Goal: Register for event/course

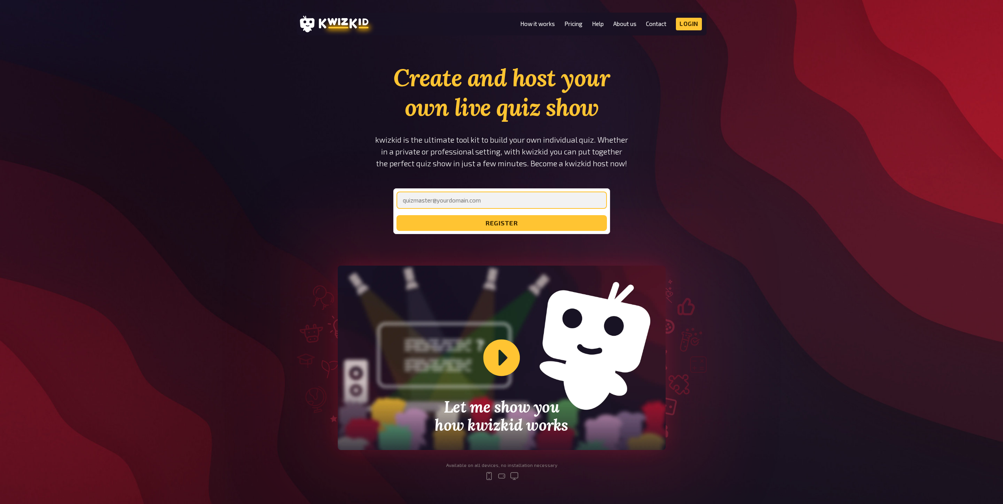
click at [424, 202] on input "email" at bounding box center [502, 200] width 210 height 17
type input "[PERSON_NAME][EMAIL_ADDRESS][DOMAIN_NAME]"
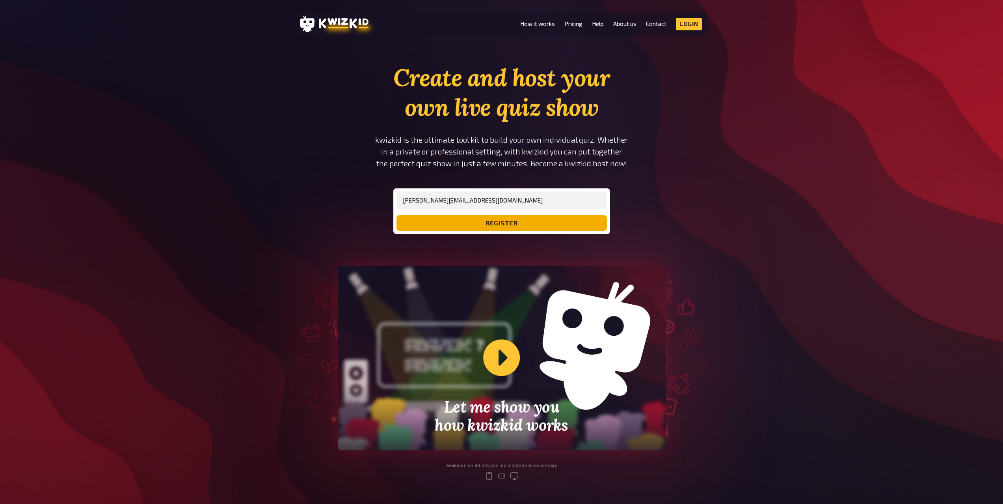
click at [489, 226] on button "register" at bounding box center [502, 223] width 210 height 16
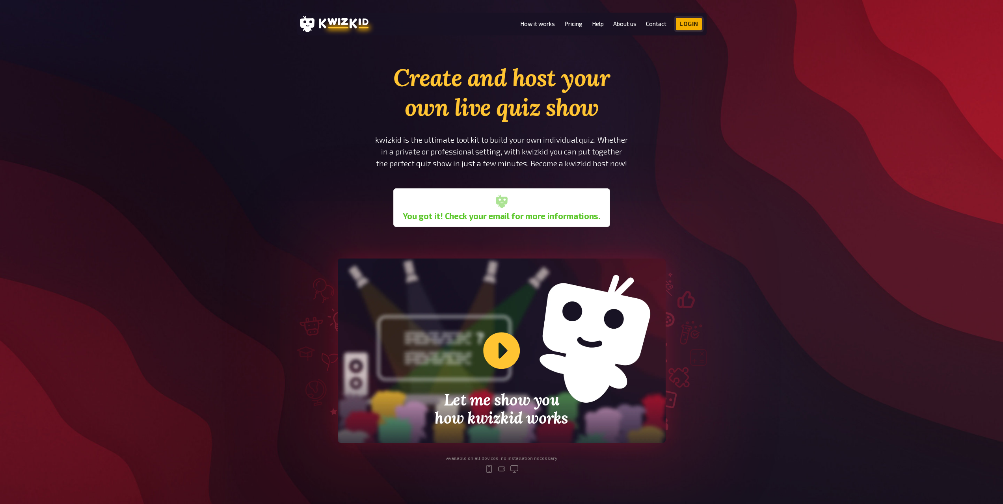
click at [691, 25] on link "Login" at bounding box center [689, 24] width 26 height 13
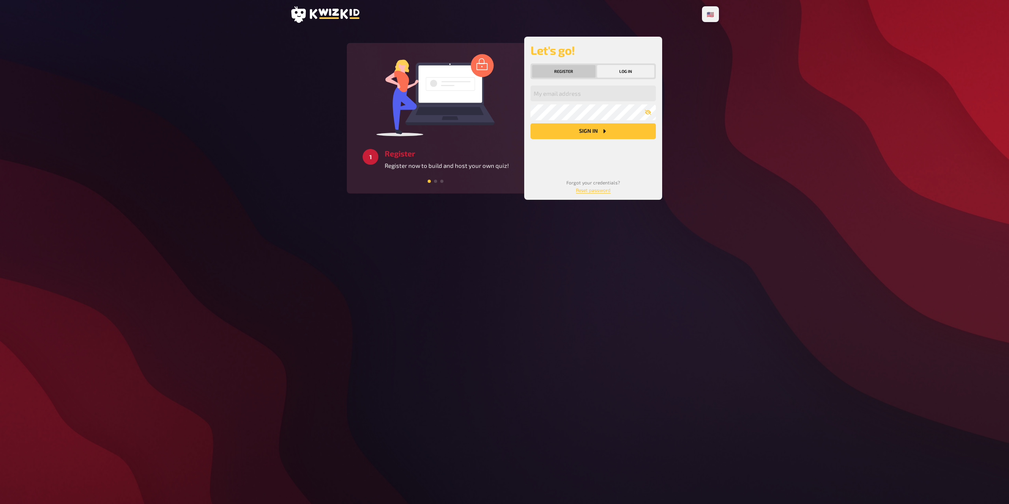
click at [571, 71] on button "Register" at bounding box center [563, 71] width 63 height 13
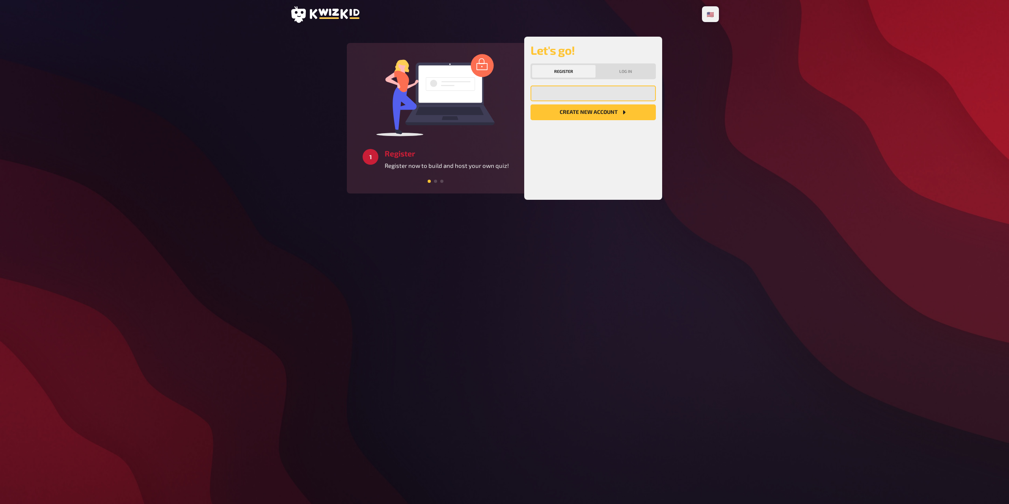
click at [568, 95] on input "email" at bounding box center [593, 94] width 125 height 16
type input "[PERSON_NAME][EMAIL_ADDRESS][DOMAIN_NAME]"
click at [579, 110] on button "Create new account" at bounding box center [593, 112] width 125 height 16
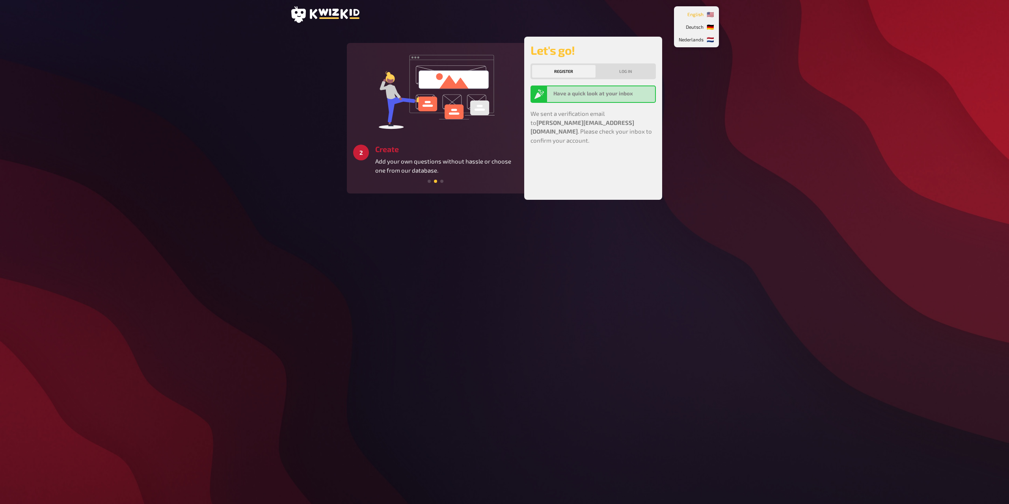
click at [710, 9] on li "🇺🇸 English" at bounding box center [697, 14] width 42 height 13
click at [700, 29] on span "Deutsch" at bounding box center [695, 26] width 18 height 13
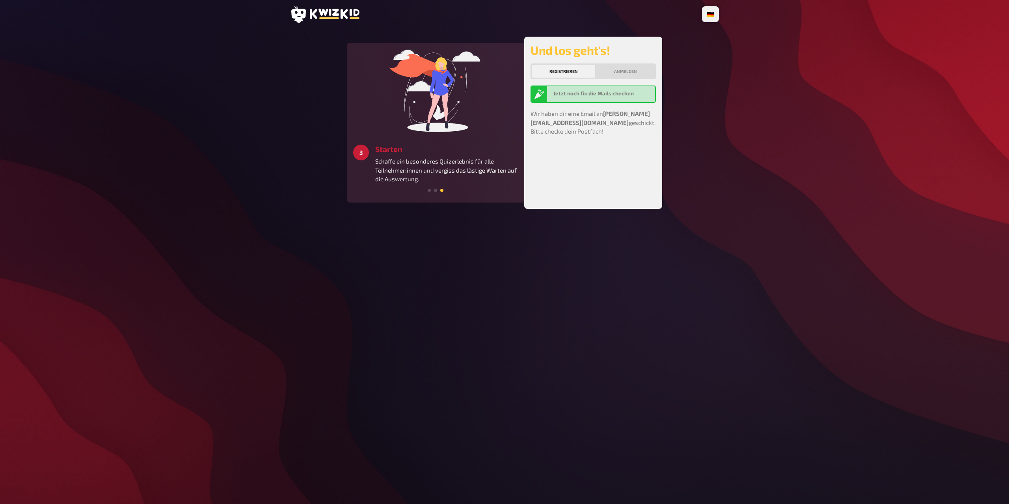
click at [613, 94] on b "Jetzt noch fix die Mails checken" at bounding box center [593, 93] width 80 height 6
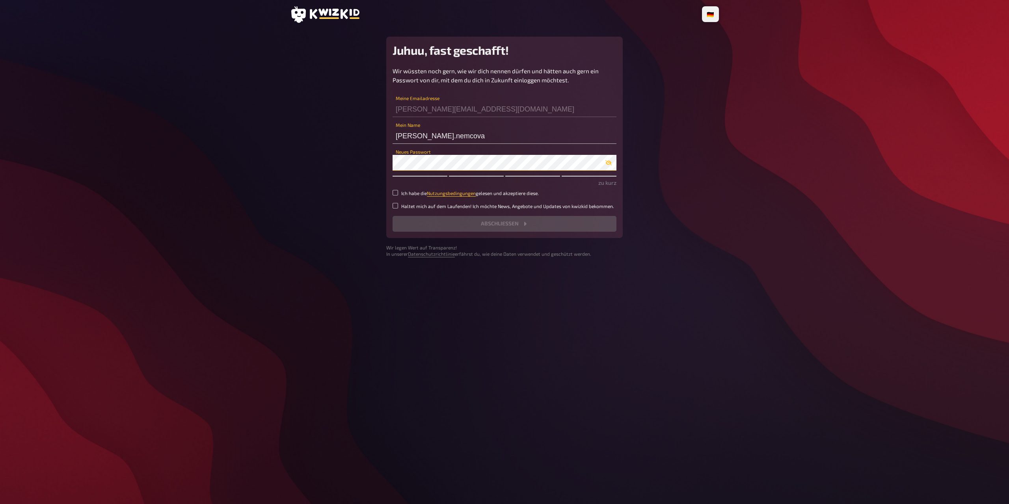
click at [388, 161] on div "Juhuu, fast geschafft! Wir wüssten noch gern, wie wir dich nennen dürfen und hä…" at bounding box center [504, 137] width 236 height 201
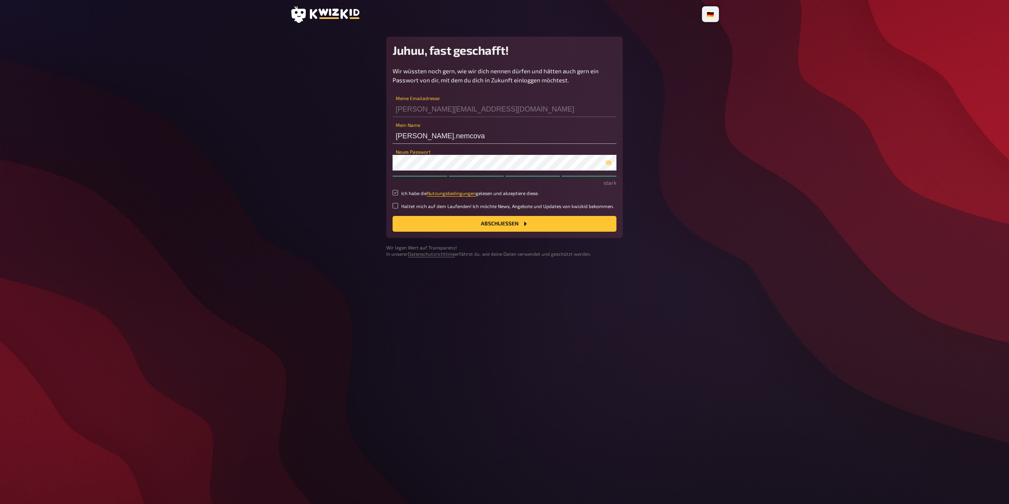
click at [395, 192] on input "Ich habe die Nutzungsbedingungen gelesen und akzeptiere diese." at bounding box center [396, 193] width 6 height 6
checkbox input "true"
click at [503, 223] on button "Abschließen" at bounding box center [505, 224] width 224 height 16
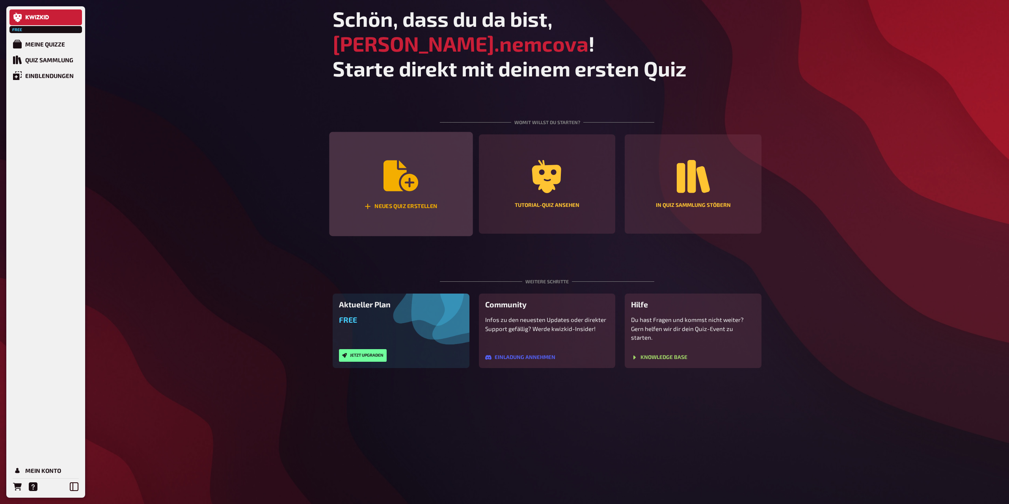
click at [401, 171] on div "Neues Quiz erstellen" at bounding box center [400, 184] width 143 height 104
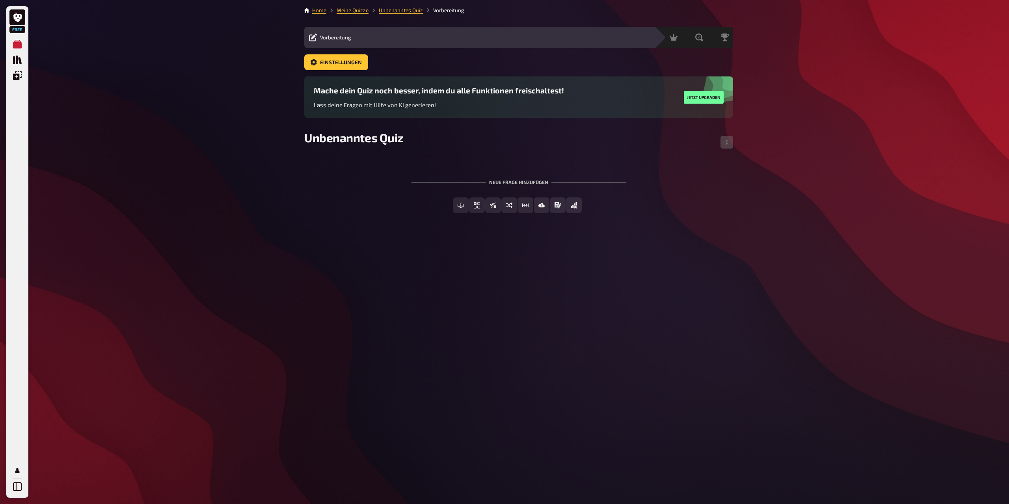
click at [379, 37] on div "Inhalte Bearbeiten Quiz Lobby" at bounding box center [503, 37] width 294 height 9
click at [343, 66] on link "Einstellungen" at bounding box center [336, 62] width 64 height 16
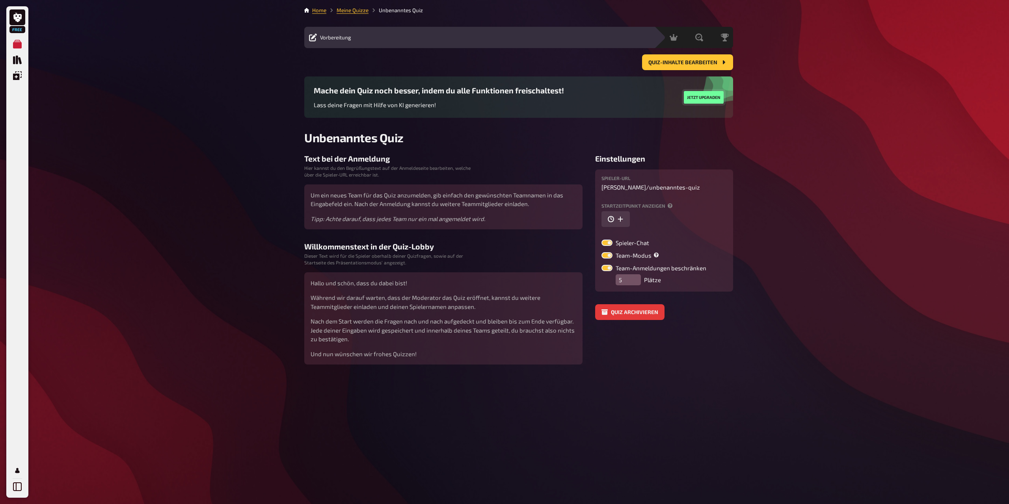
click at [689, 99] on button "Jetzt upgraden" at bounding box center [704, 97] width 40 height 13
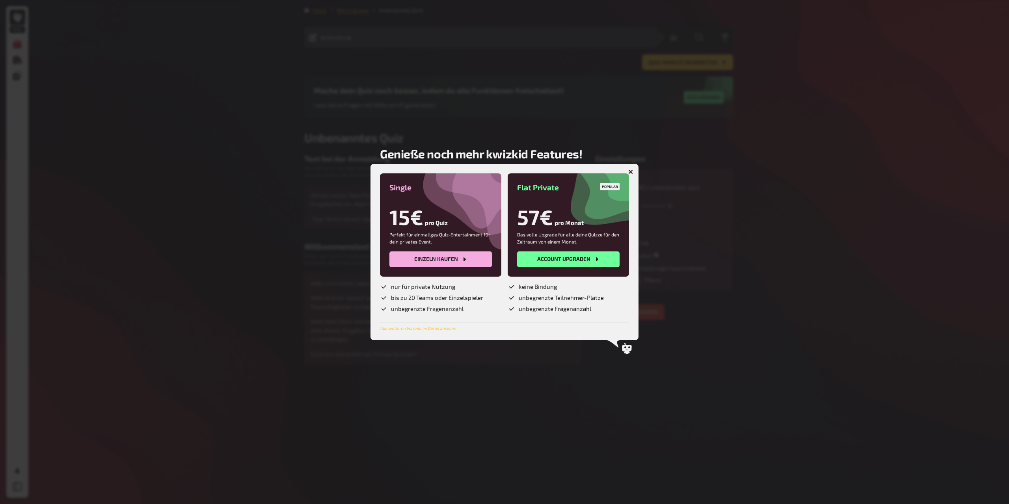
click at [632, 169] on button "button" at bounding box center [630, 172] width 13 height 13
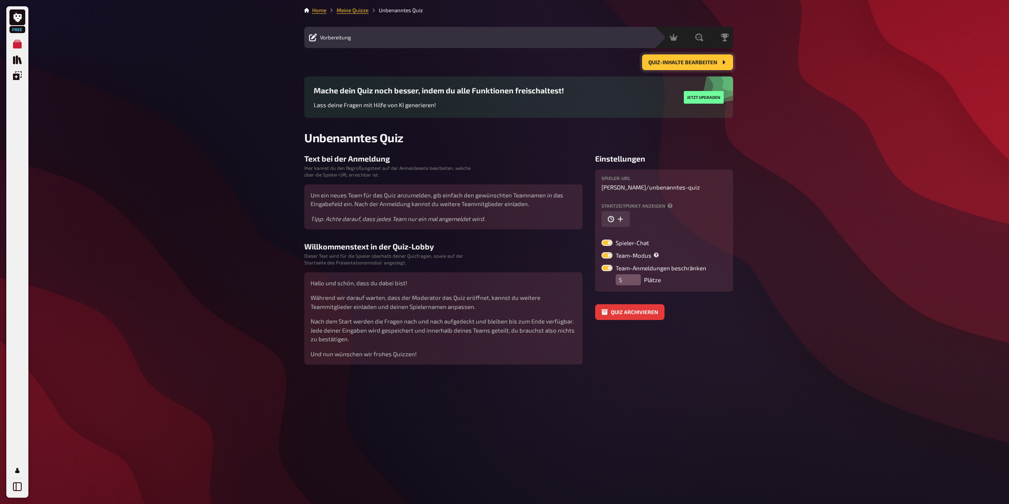
click at [668, 64] on span "Quiz-Inhalte bearbeiten" at bounding box center [682, 63] width 69 height 6
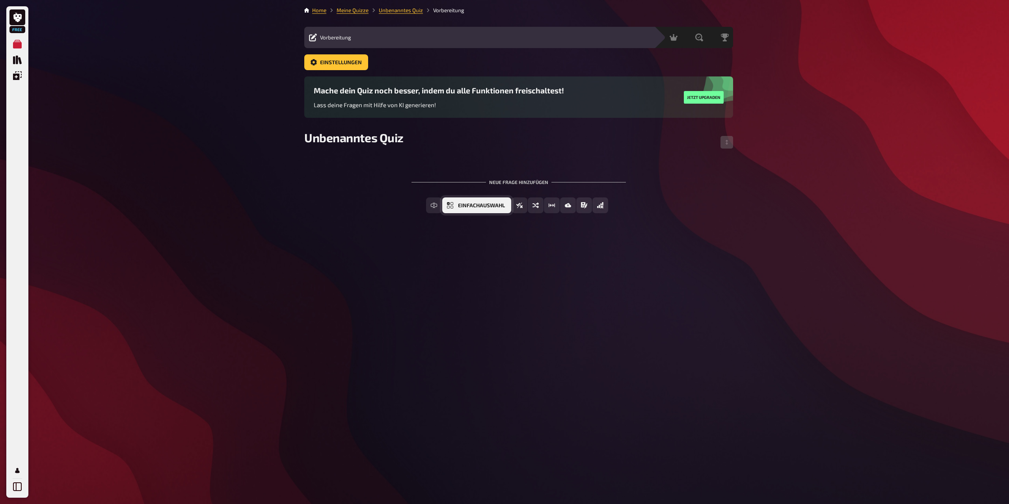
click at [478, 203] on span "Einfachauswahl" at bounding box center [481, 206] width 47 height 6
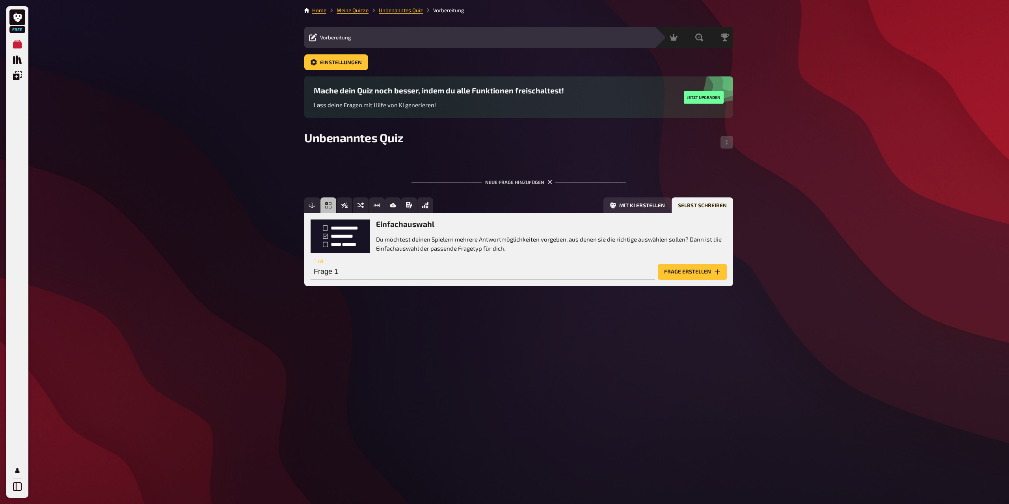
click at [478, 203] on div "Mit KI erstellen Selbst schreiben" at bounding box center [584, 205] width 297 height 16
click at [629, 205] on button "Mit KI erstellen" at bounding box center [637, 205] width 68 height 16
click at [687, 201] on button "Selbst schreiben" at bounding box center [702, 205] width 61 height 16
